Goal: Complete application form

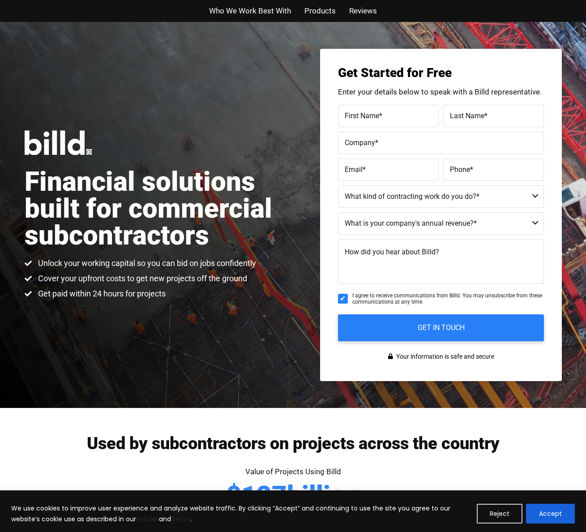
click at [375, 119] on span "First Name" at bounding box center [362, 115] width 34 height 9
click at [375, 119] on input "First Name *" at bounding box center [388, 116] width 101 height 22
type input "[PERSON_NAME]"
click at [474, 114] on span "Last Name" at bounding box center [467, 115] width 34 height 9
click at [474, 114] on input "Last Name *" at bounding box center [493, 116] width 101 height 22
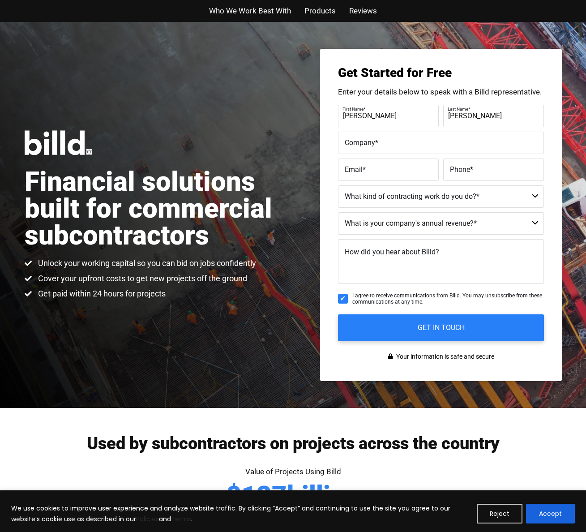
type input "[PERSON_NAME]"
click at [403, 141] on label "Company *" at bounding box center [441, 142] width 192 height 13
click at [403, 141] on input "Company *" at bounding box center [441, 143] width 206 height 22
type input "ISANITY LIQUID RECOVERY SOLUTIONS LLC"
click at [385, 166] on label "Email *" at bounding box center [388, 169] width 87 height 13
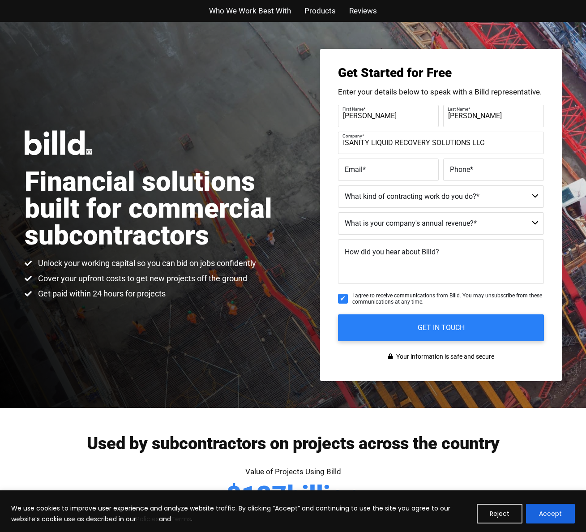
click at [385, 166] on input "Email *" at bounding box center [388, 169] width 101 height 22
type input "[EMAIL_ADDRESS][DOMAIN_NAME]"
click at [458, 167] on span "Phone" at bounding box center [460, 169] width 20 height 9
click at [458, 167] on input "Phone *" at bounding box center [493, 169] width 101 height 22
type input "[PHONE_NUMBER]"
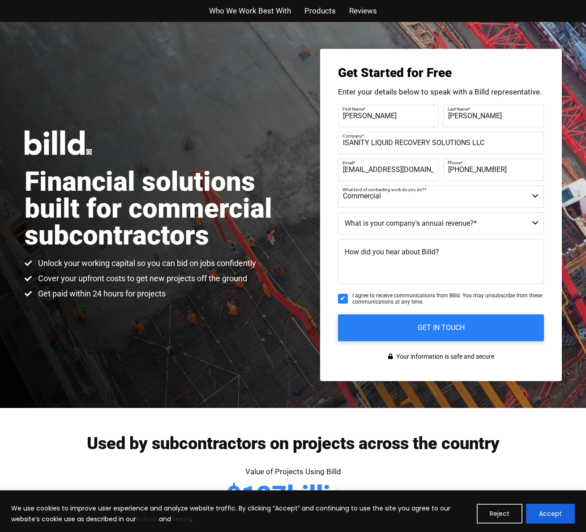
select select "Commercial and Residential"
select select "Less than $1M"
click at [402, 273] on textarea "How did you hear about Billd?" at bounding box center [441, 261] width 206 height 45
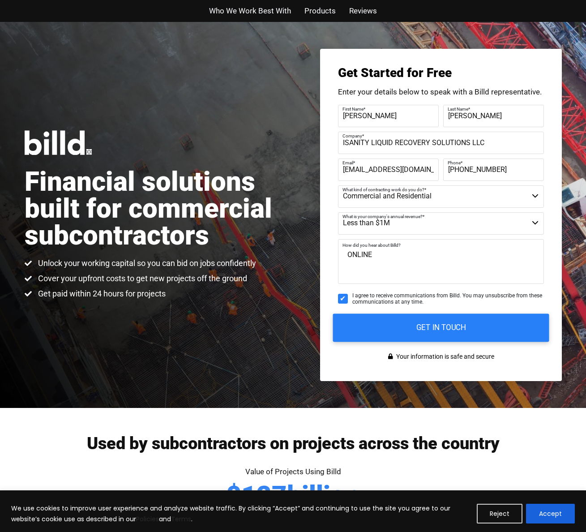
type textarea "ONLINE"
click at [380, 328] on input "GET IN TOUCH" at bounding box center [441, 327] width 216 height 28
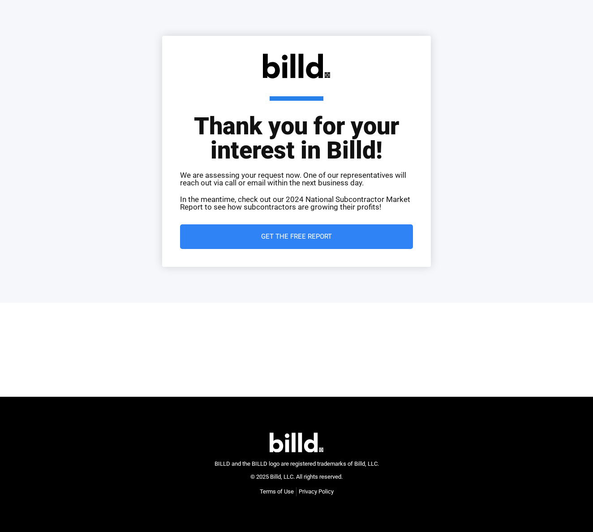
click at [311, 233] on span "Get the Free Report" at bounding box center [296, 236] width 71 height 7
